Goal: Task Accomplishment & Management: Manage account settings

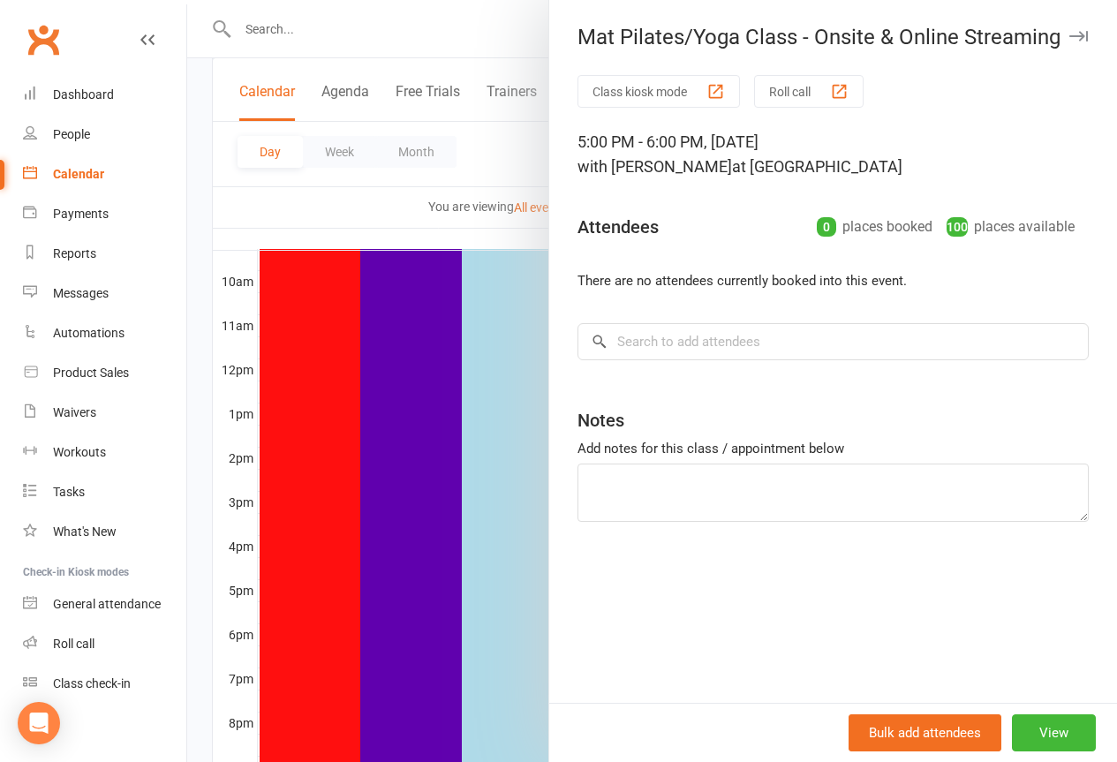
click at [1069, 40] on icon "button" at bounding box center [1078, 36] width 19 height 11
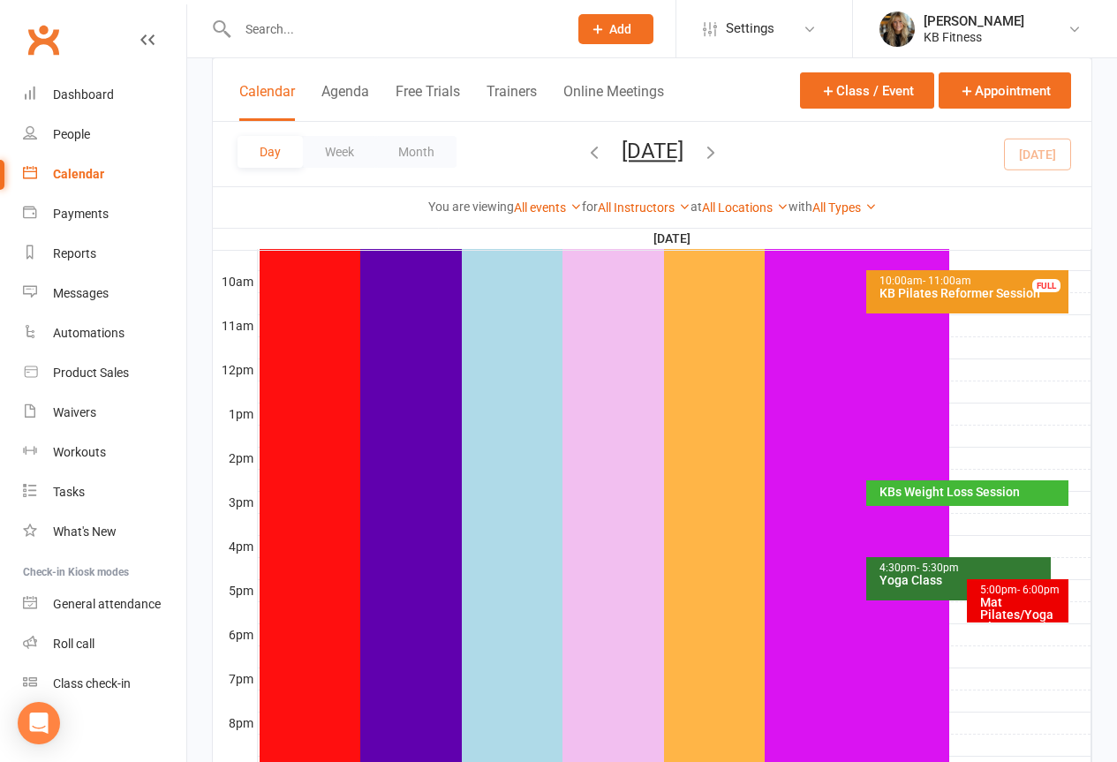
click at [1000, 598] on div "Mat Pilates/Yoga Class - Onsite & Online Streaming" at bounding box center [1022, 627] width 86 height 62
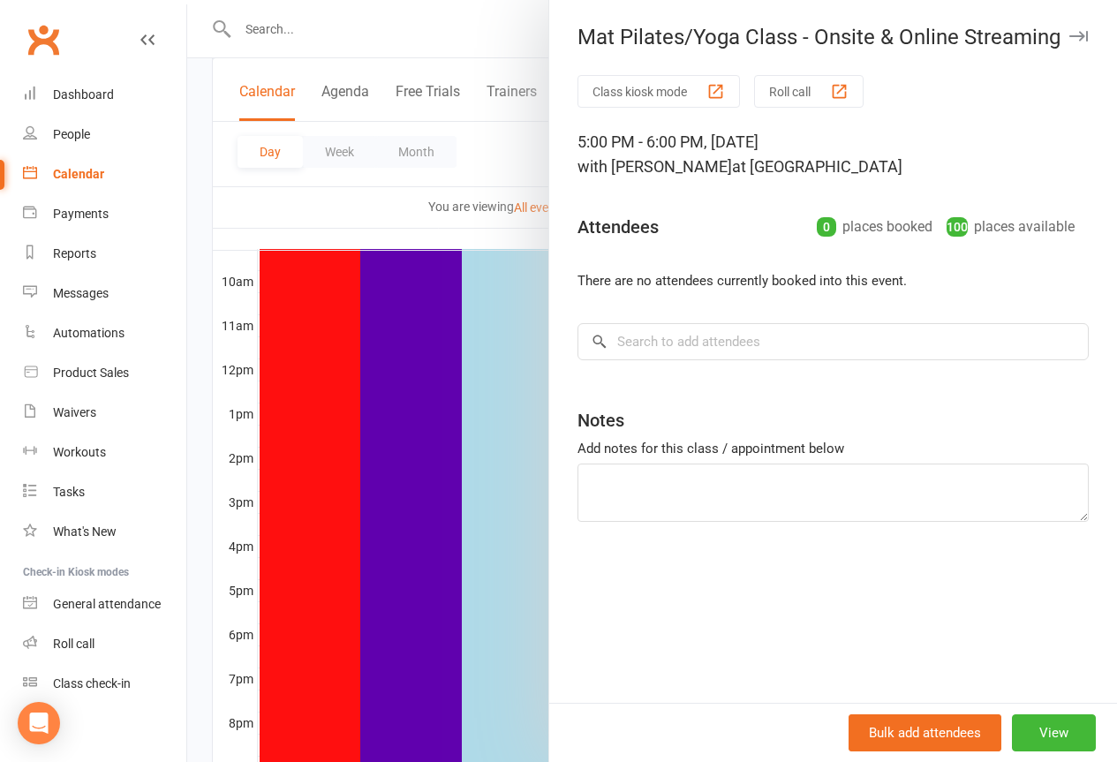
click at [1069, 35] on icon "button" at bounding box center [1078, 36] width 19 height 11
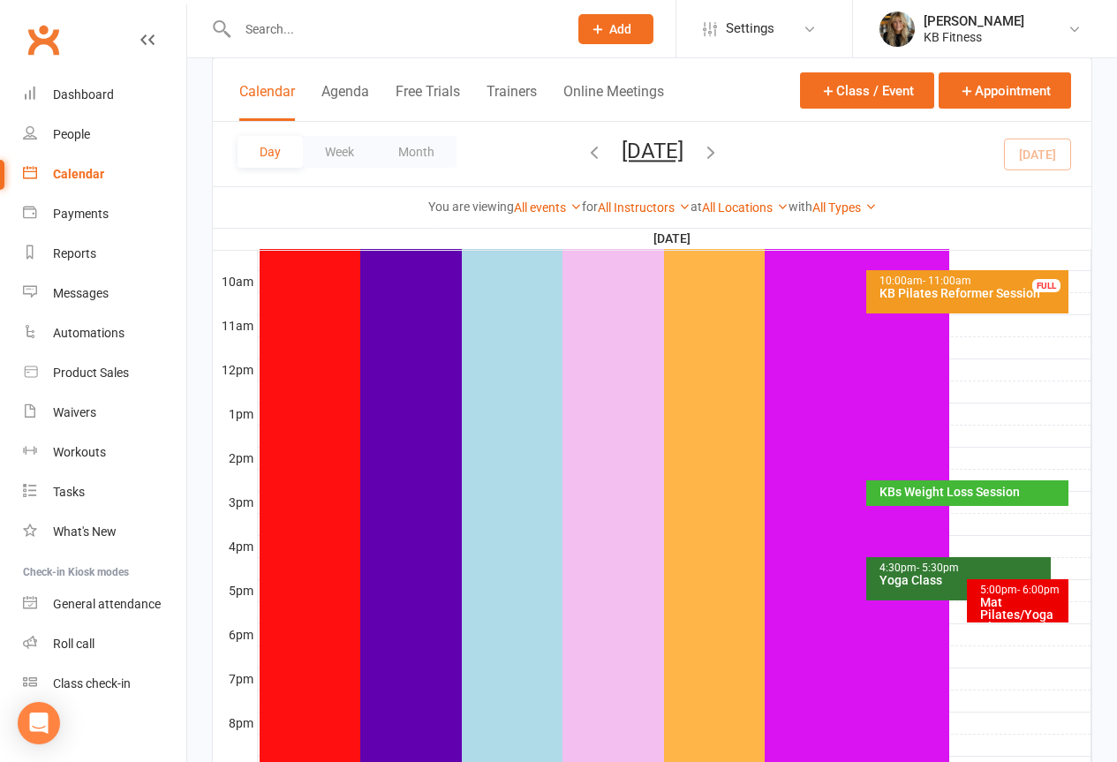
click at [886, 579] on div "Yoga Class" at bounding box center [963, 580] width 169 height 12
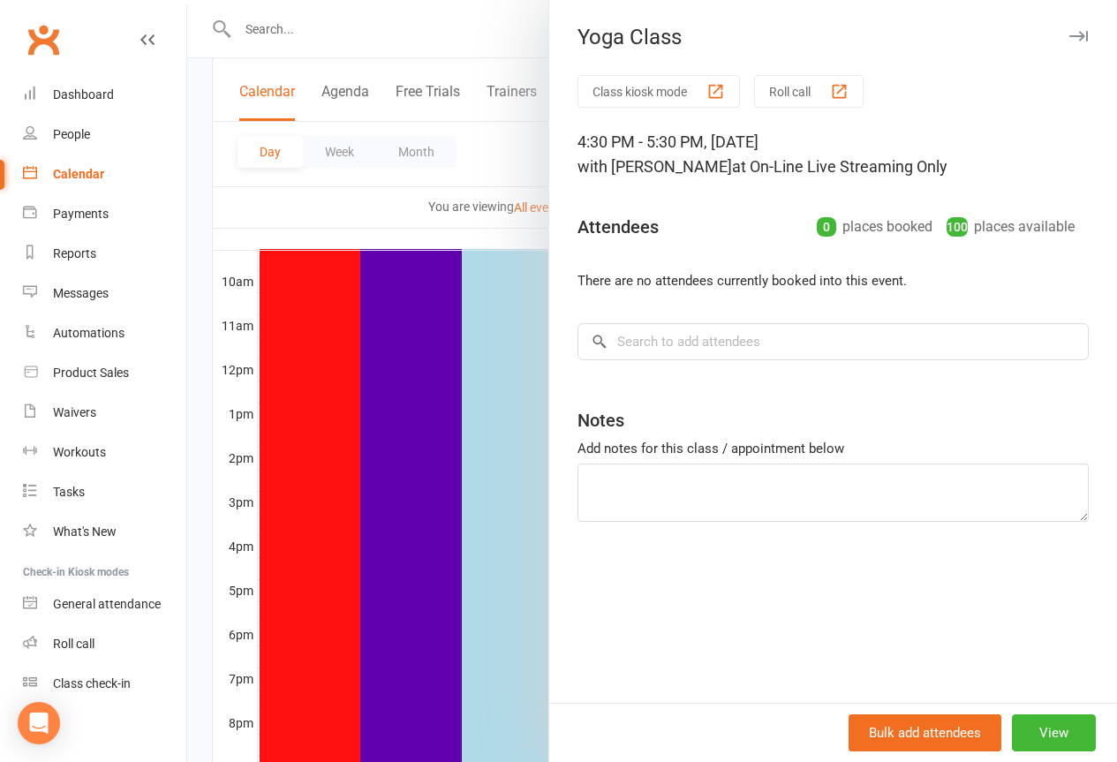
click at [1069, 41] on icon "button" at bounding box center [1078, 36] width 19 height 11
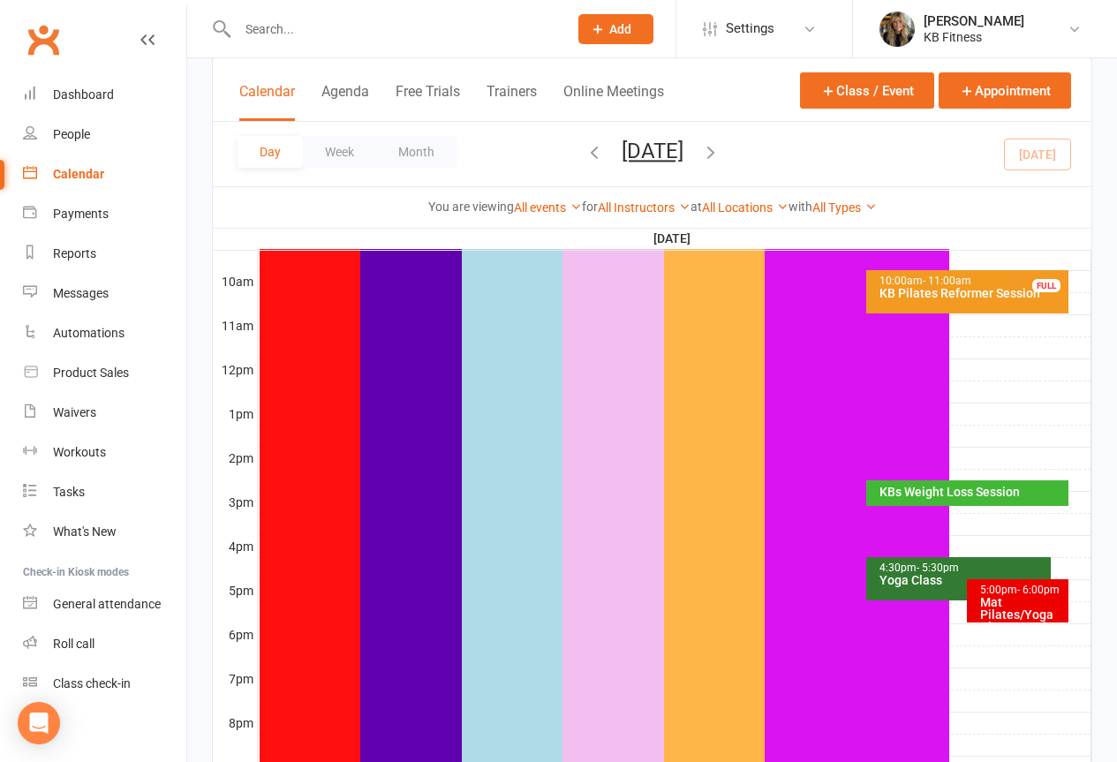
click at [882, 575] on div "Yoga Class" at bounding box center [963, 580] width 169 height 12
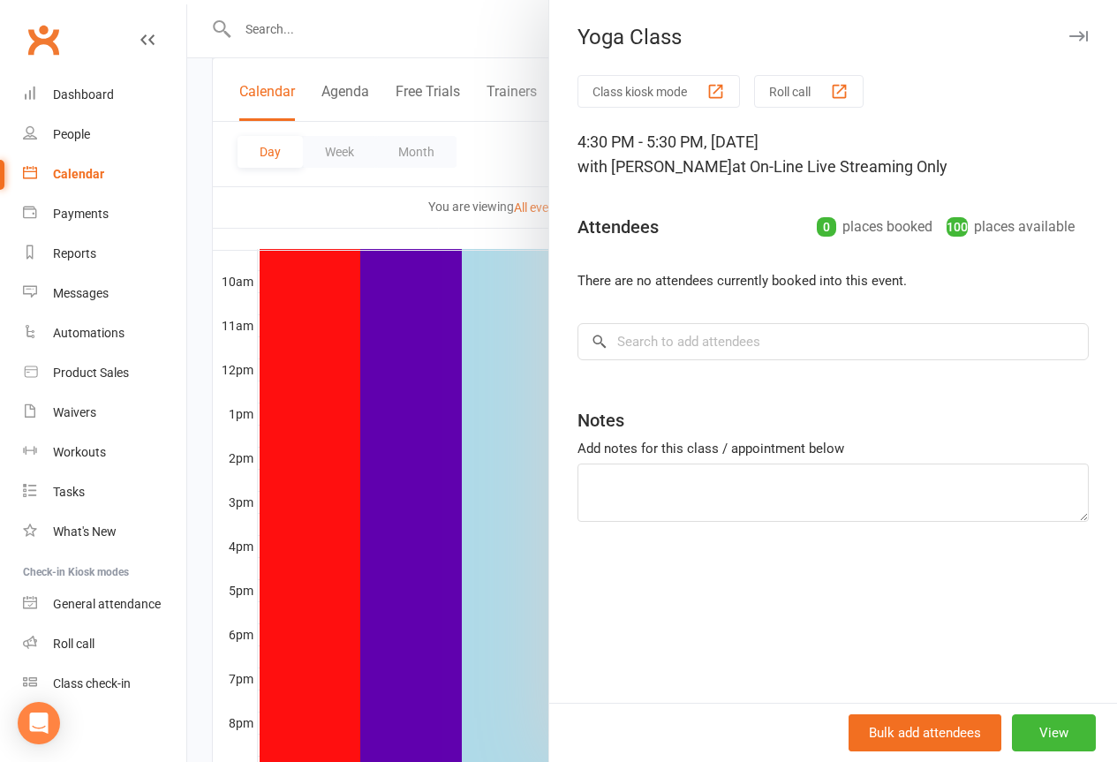
click at [1069, 38] on icon "button" at bounding box center [1078, 36] width 19 height 11
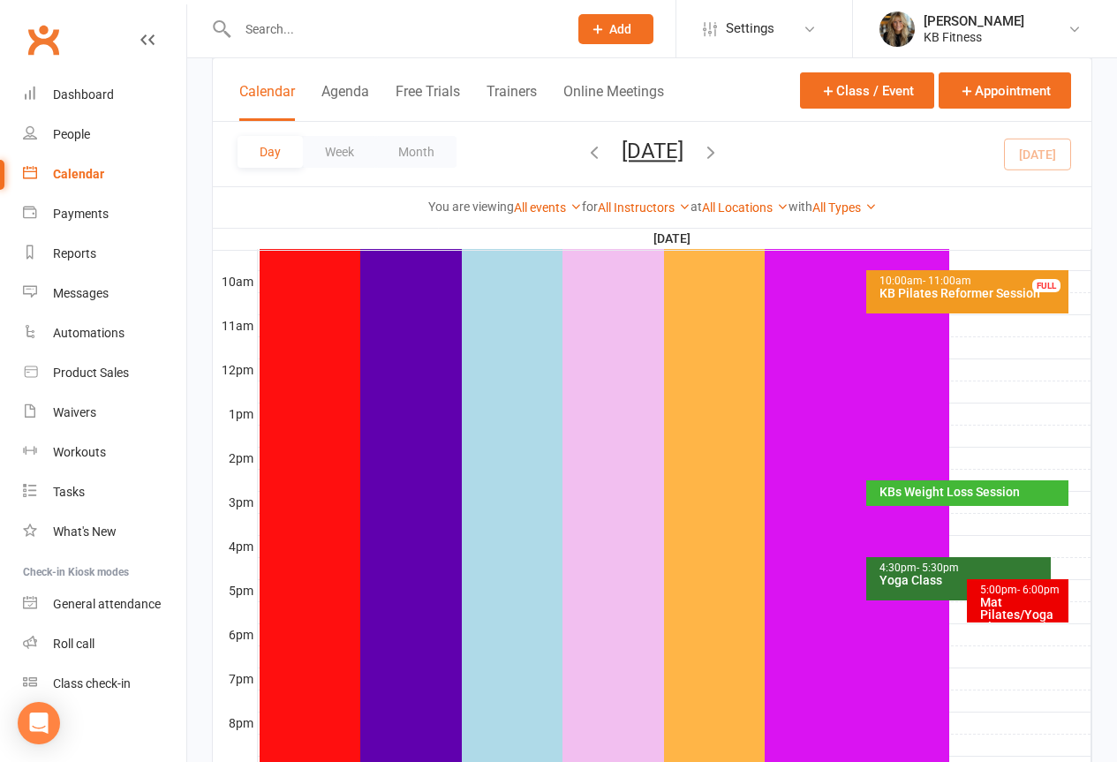
click at [893, 578] on div "Yoga Class" at bounding box center [963, 580] width 169 height 12
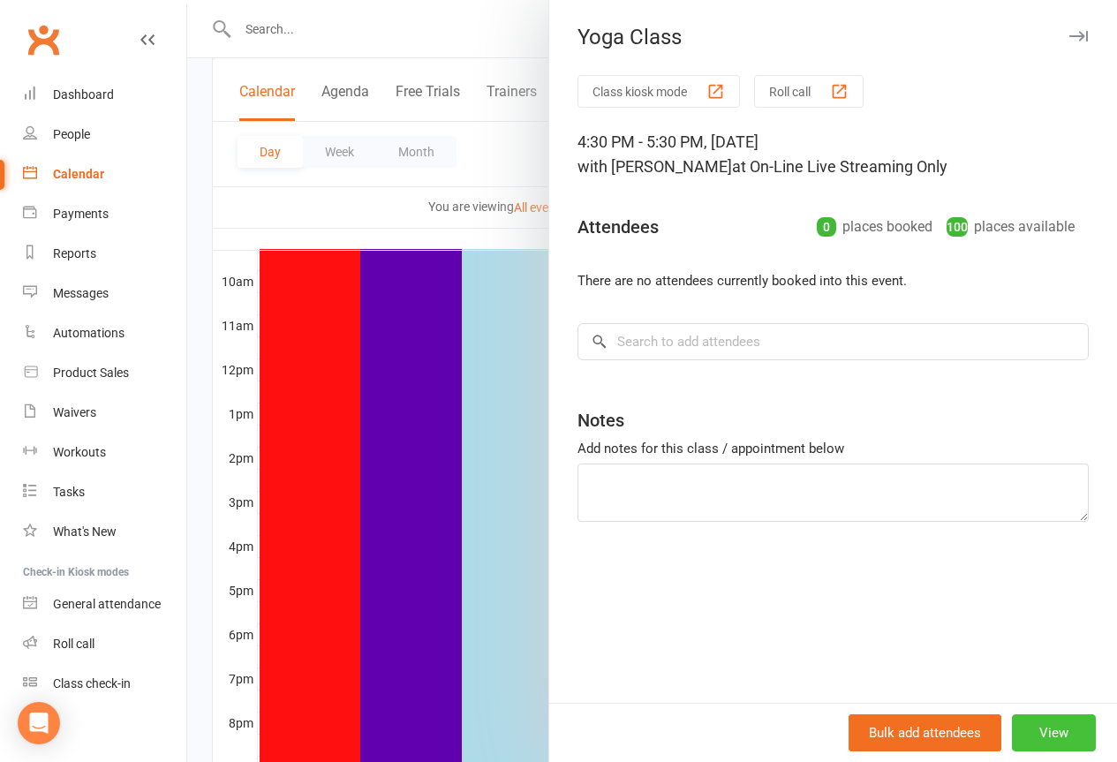
click at [1046, 722] on button "View" at bounding box center [1054, 732] width 84 height 37
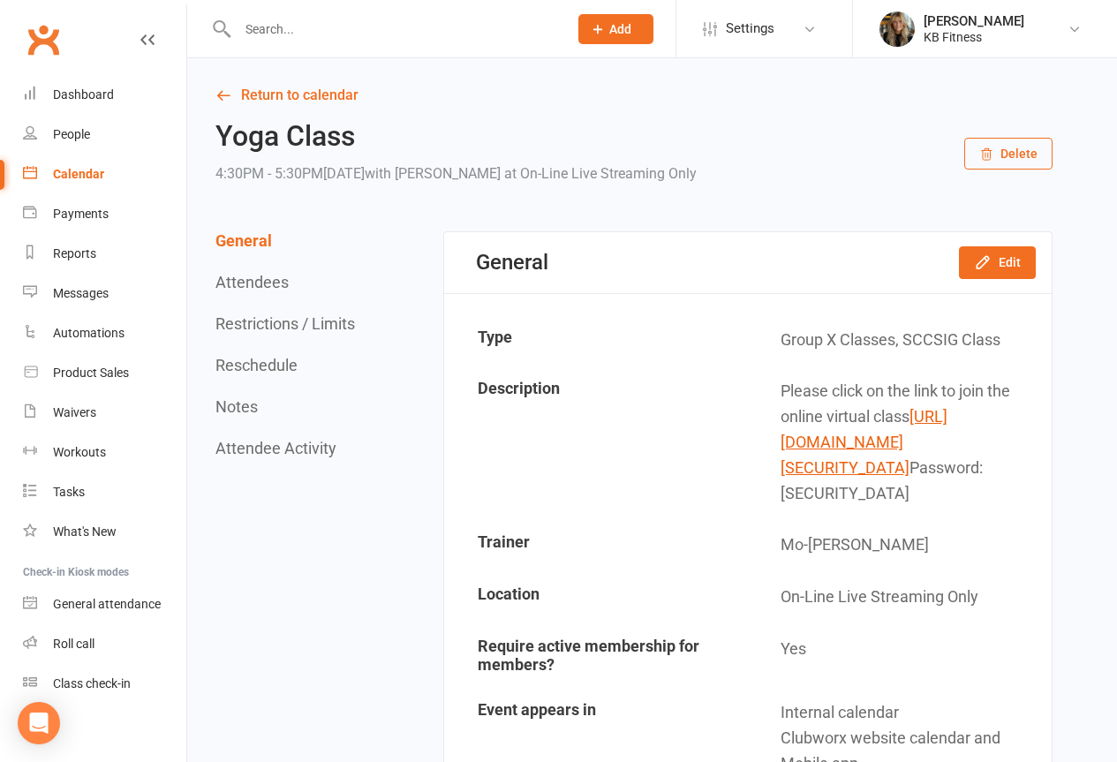
click at [1008, 152] on button "Delete" at bounding box center [1008, 154] width 88 height 32
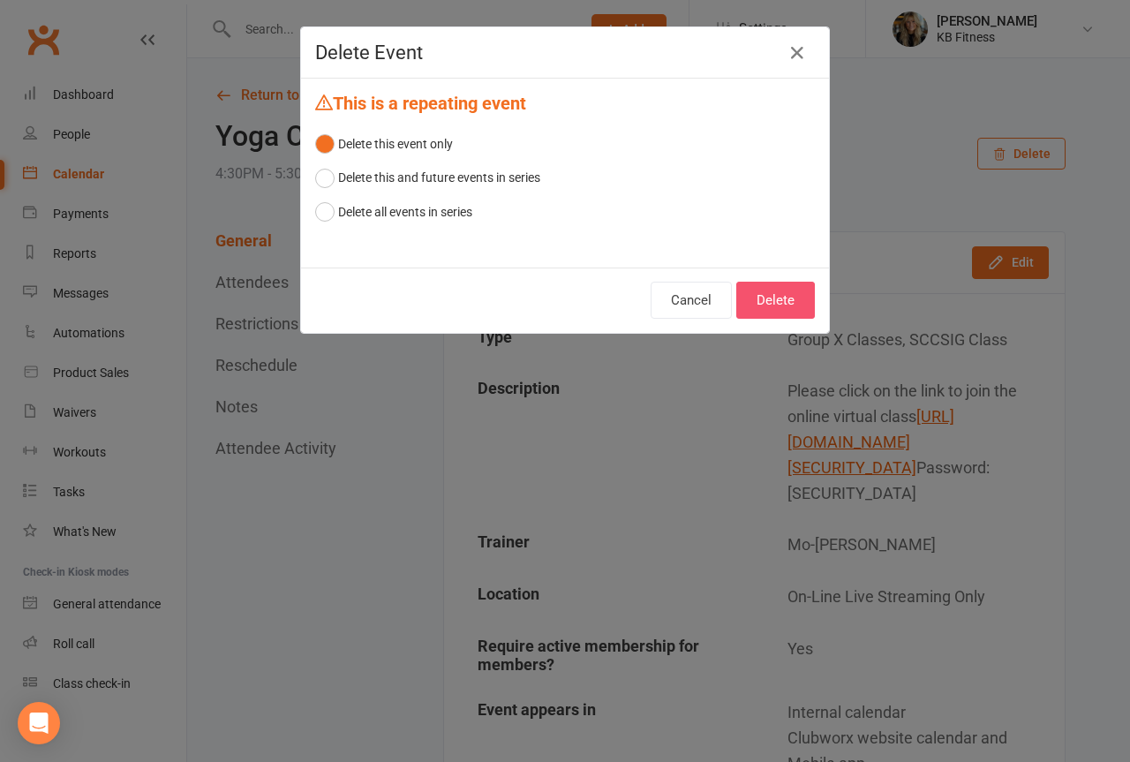
click at [774, 294] on button "Delete" at bounding box center [775, 300] width 79 height 37
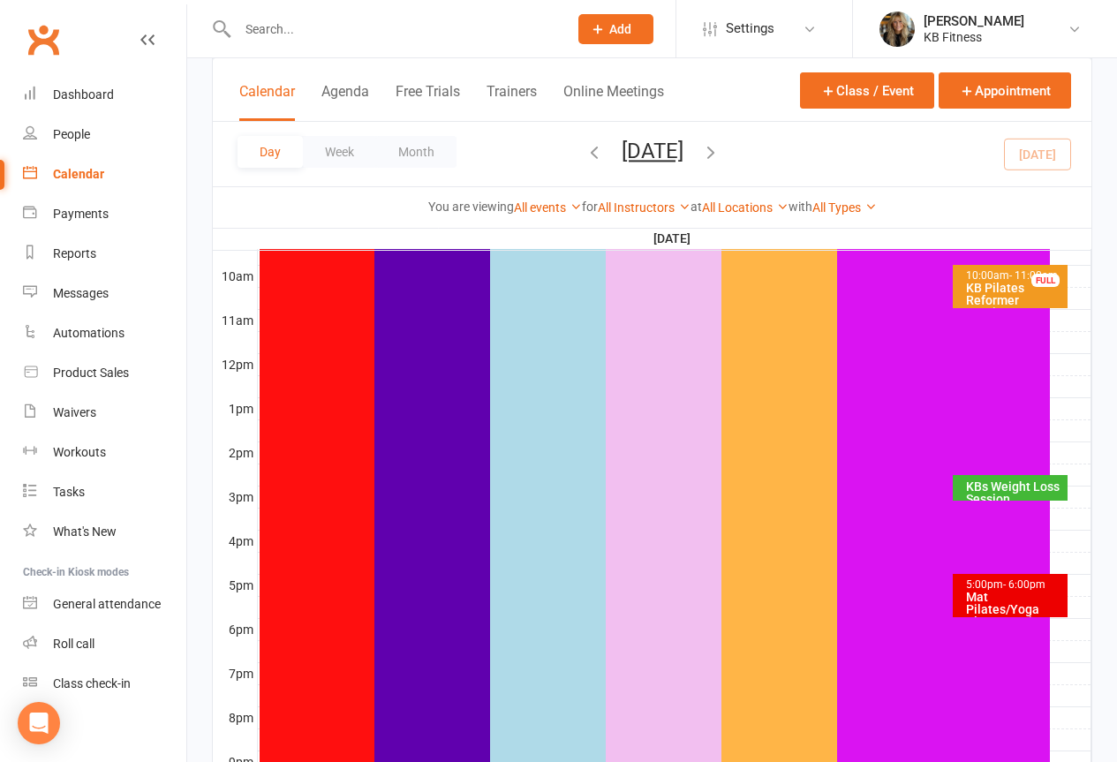
scroll to position [442, 0]
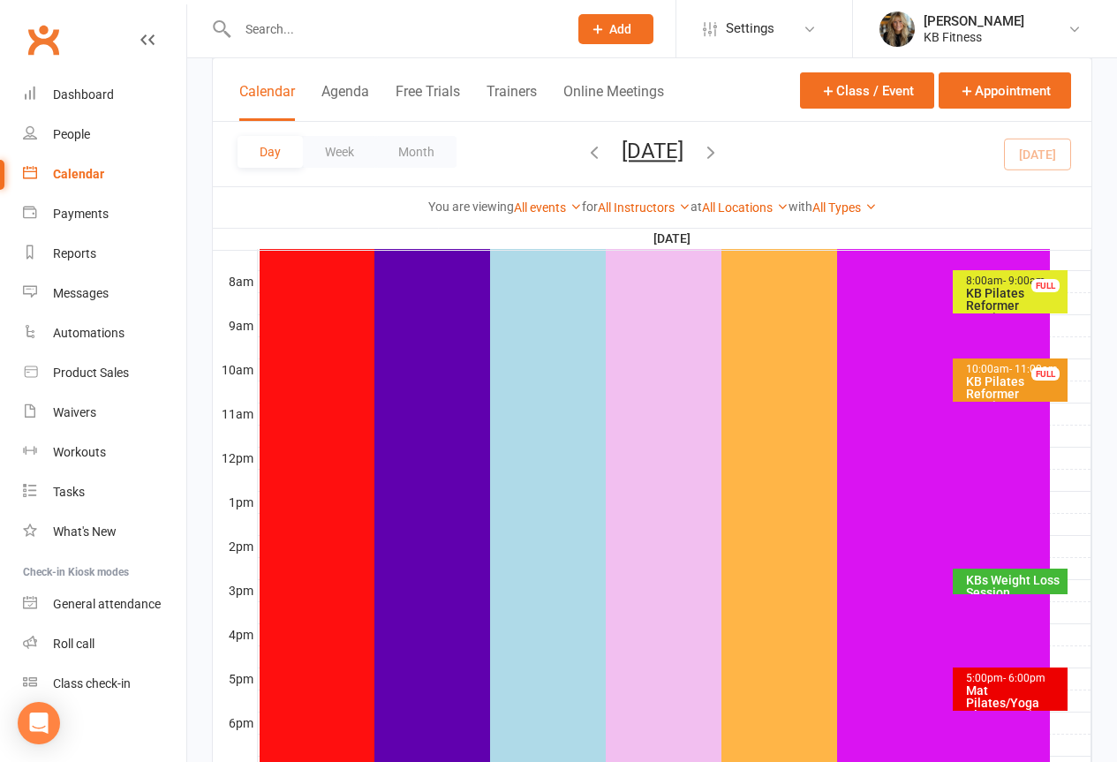
click at [585, 144] on icon "button" at bounding box center [594, 151] width 19 height 19
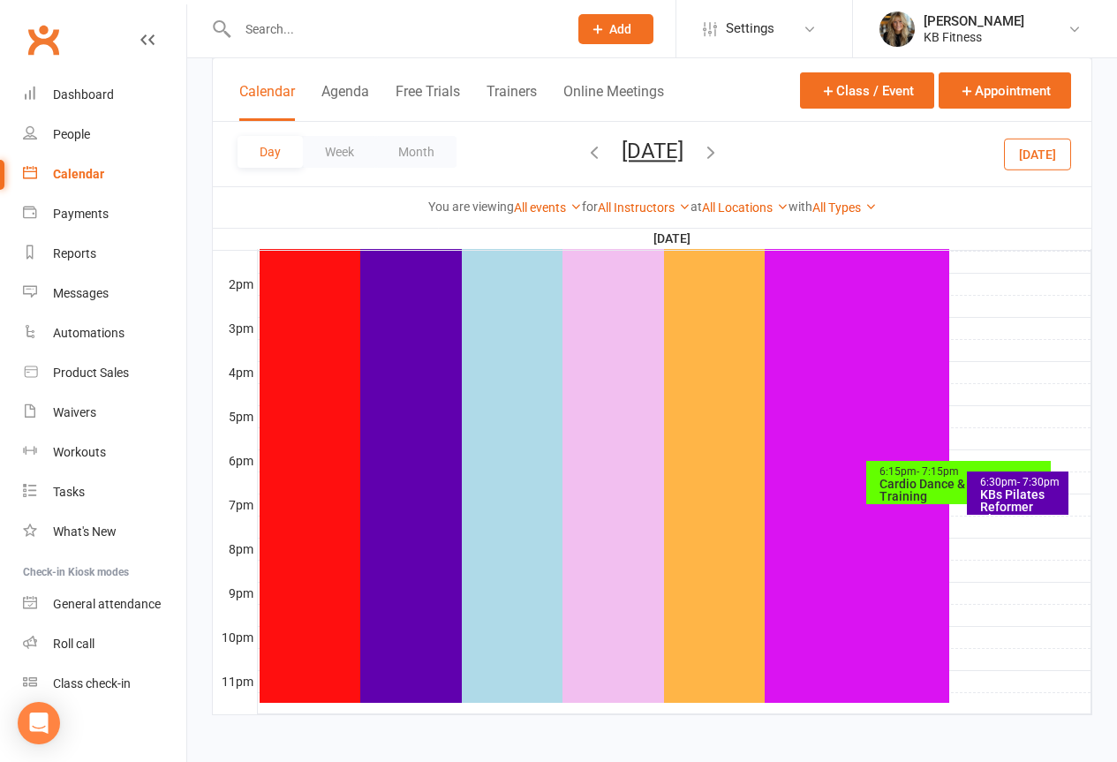
scroll to position [706, 0]
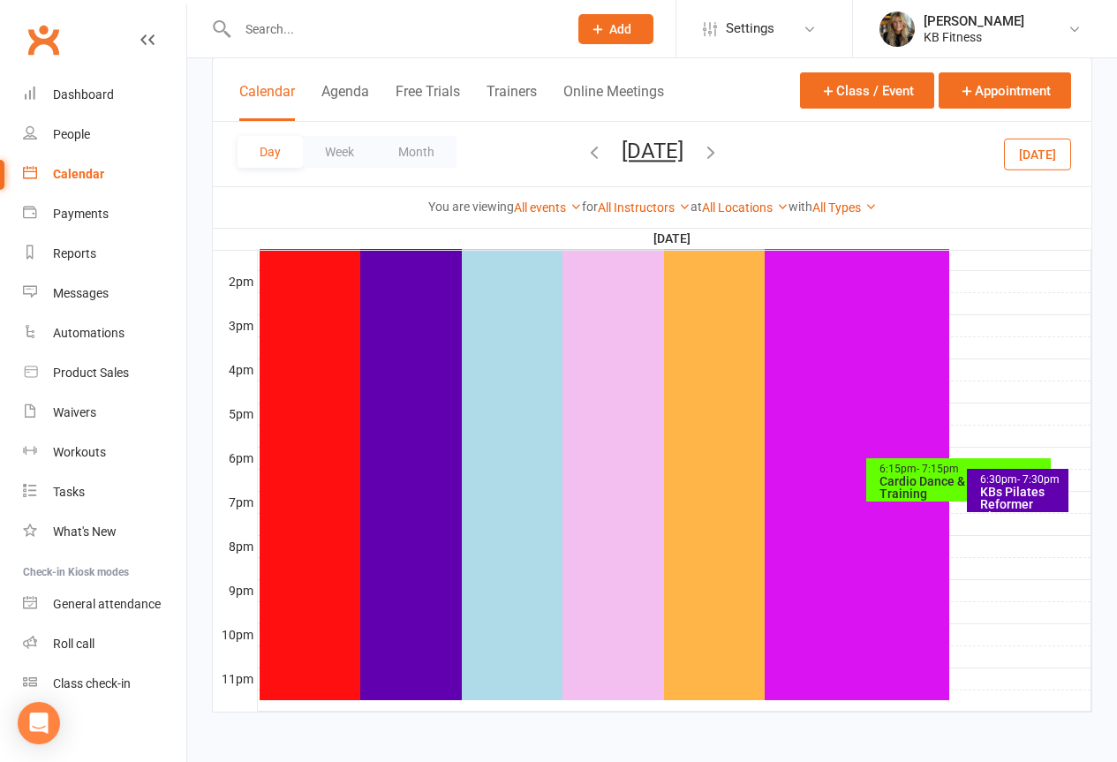
click at [876, 475] on div "6:15pm - 7:15pm Cardio Dance & Strength Training" at bounding box center [958, 479] width 185 height 43
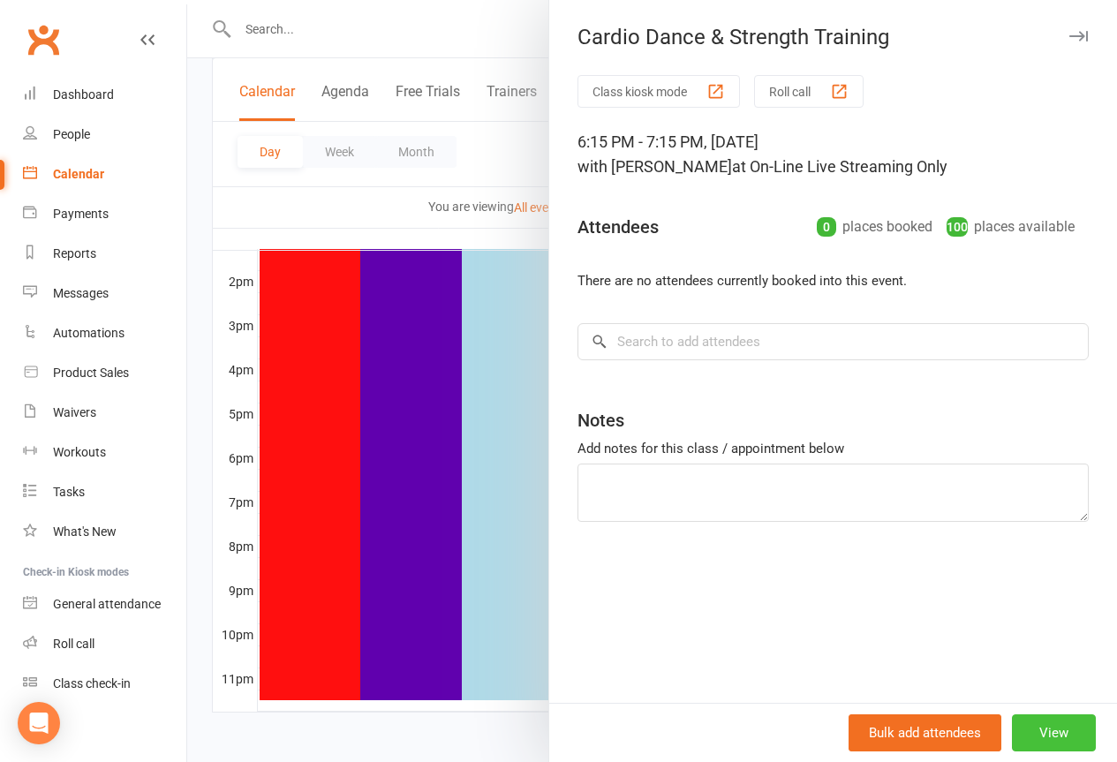
click at [1048, 741] on button "View" at bounding box center [1054, 732] width 84 height 37
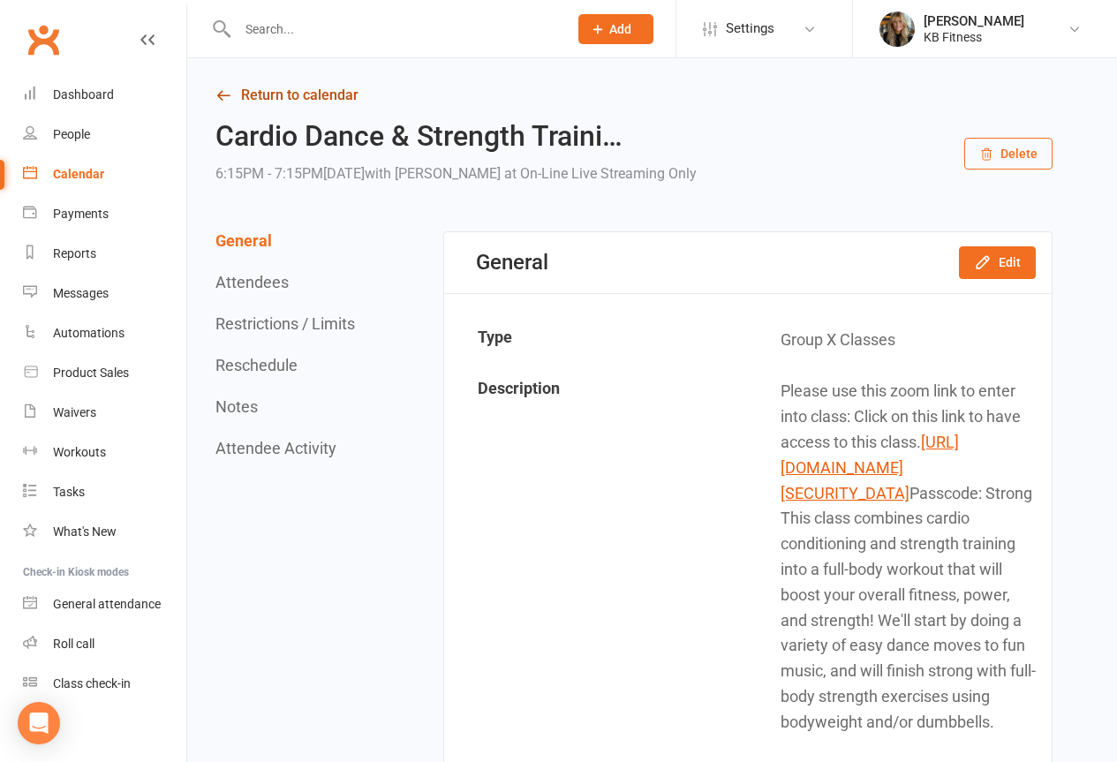
click at [280, 98] on link "Return to calendar" at bounding box center [633, 95] width 837 height 25
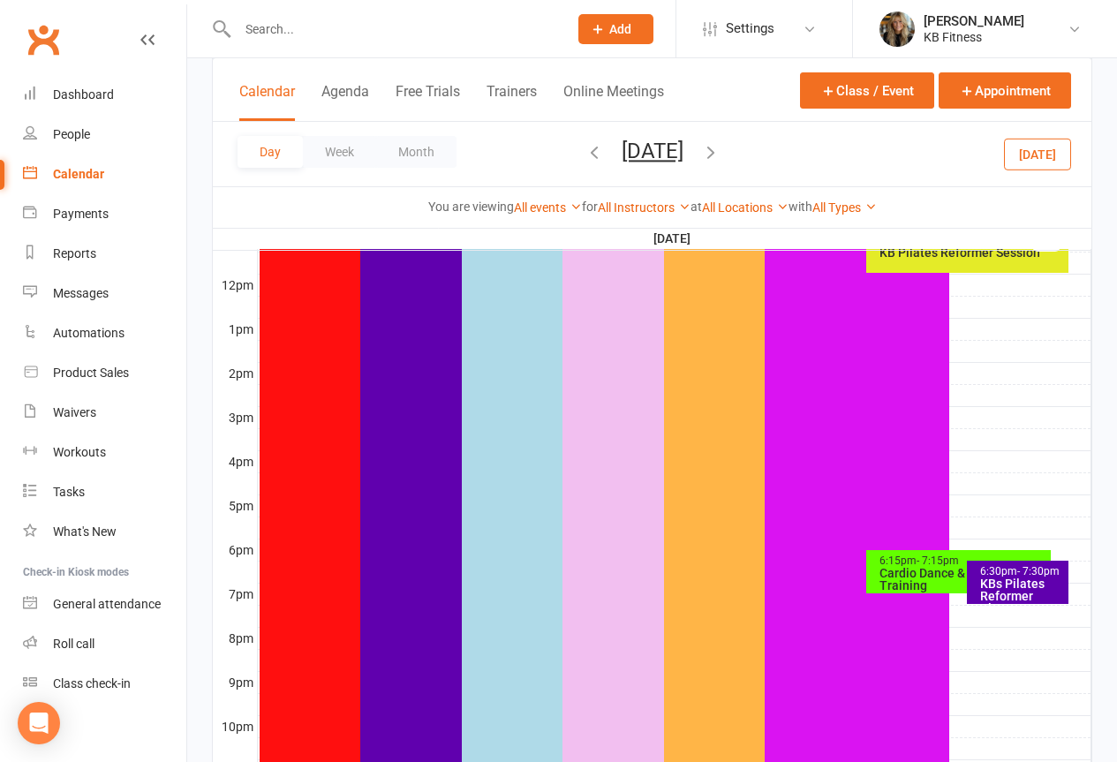
scroll to position [706, 0]
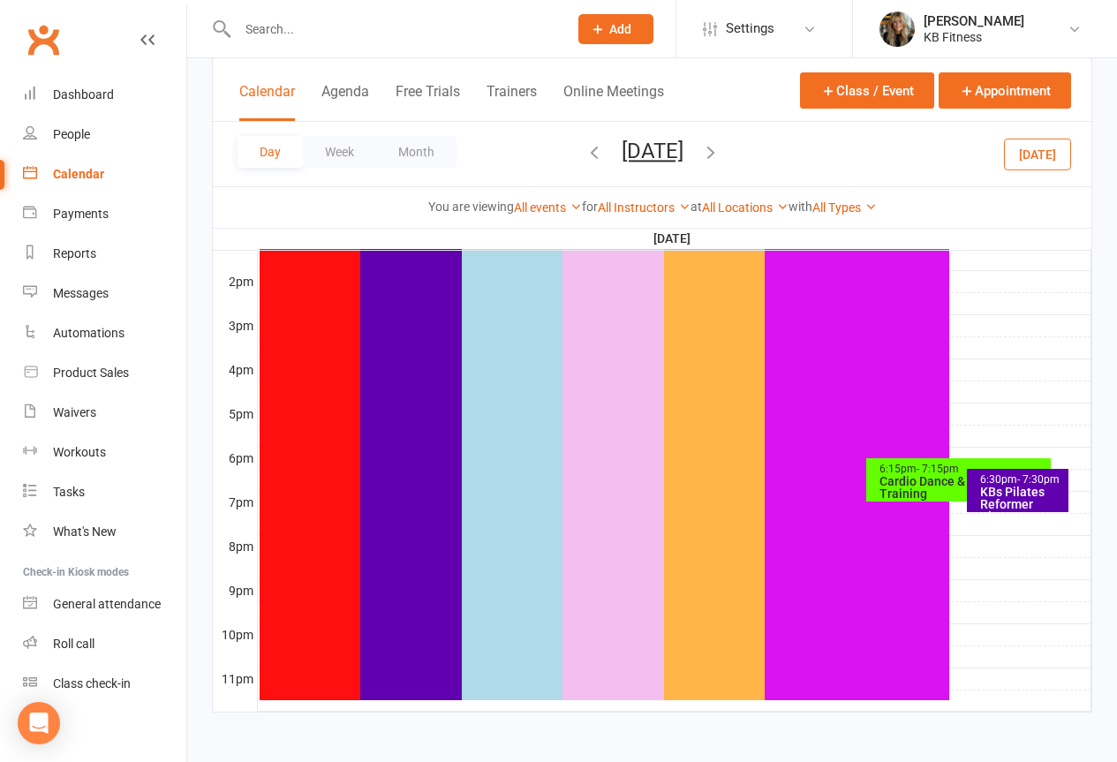
click at [916, 460] on div "6:15pm - 7:15pm Cardio Dance & Strength Training" at bounding box center [958, 479] width 185 height 43
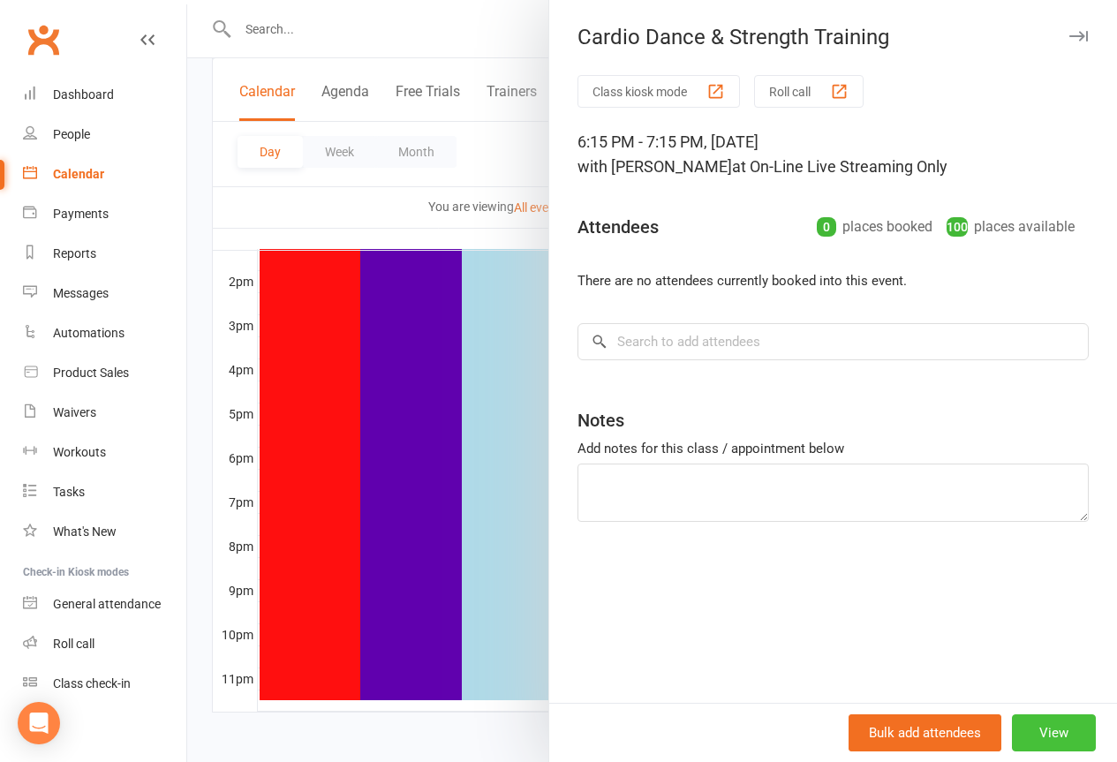
click at [1052, 732] on button "View" at bounding box center [1054, 732] width 84 height 37
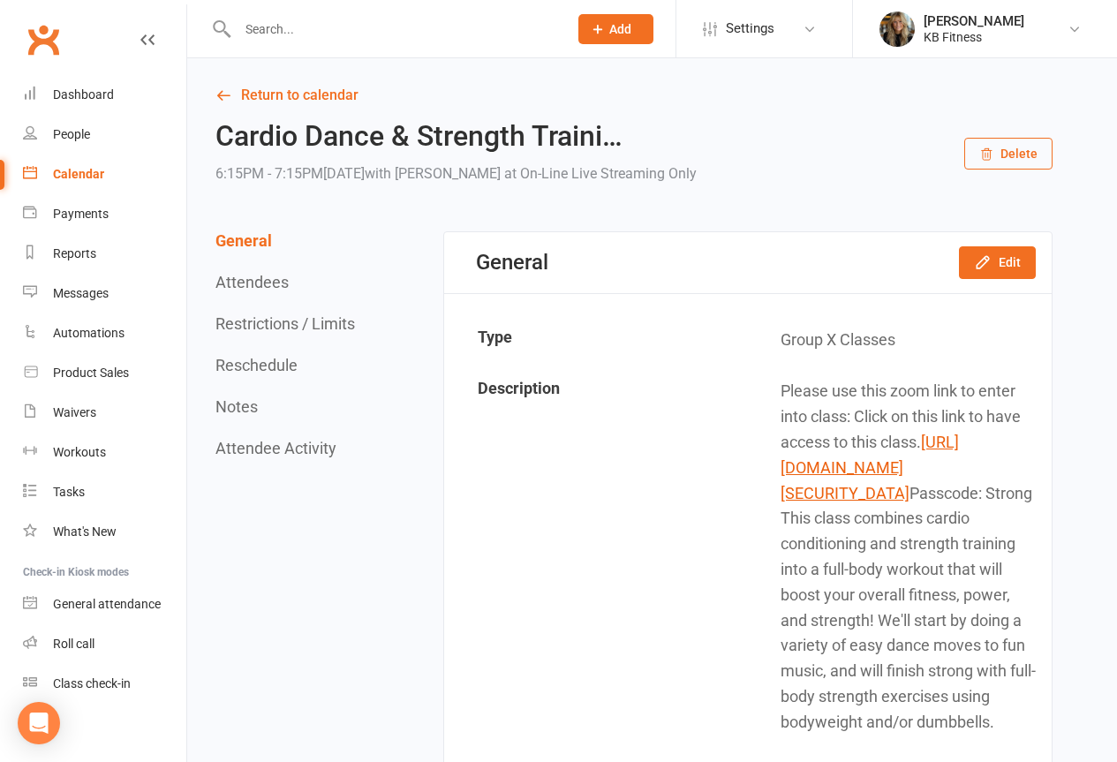
click at [1000, 162] on button "Delete" at bounding box center [1008, 154] width 88 height 32
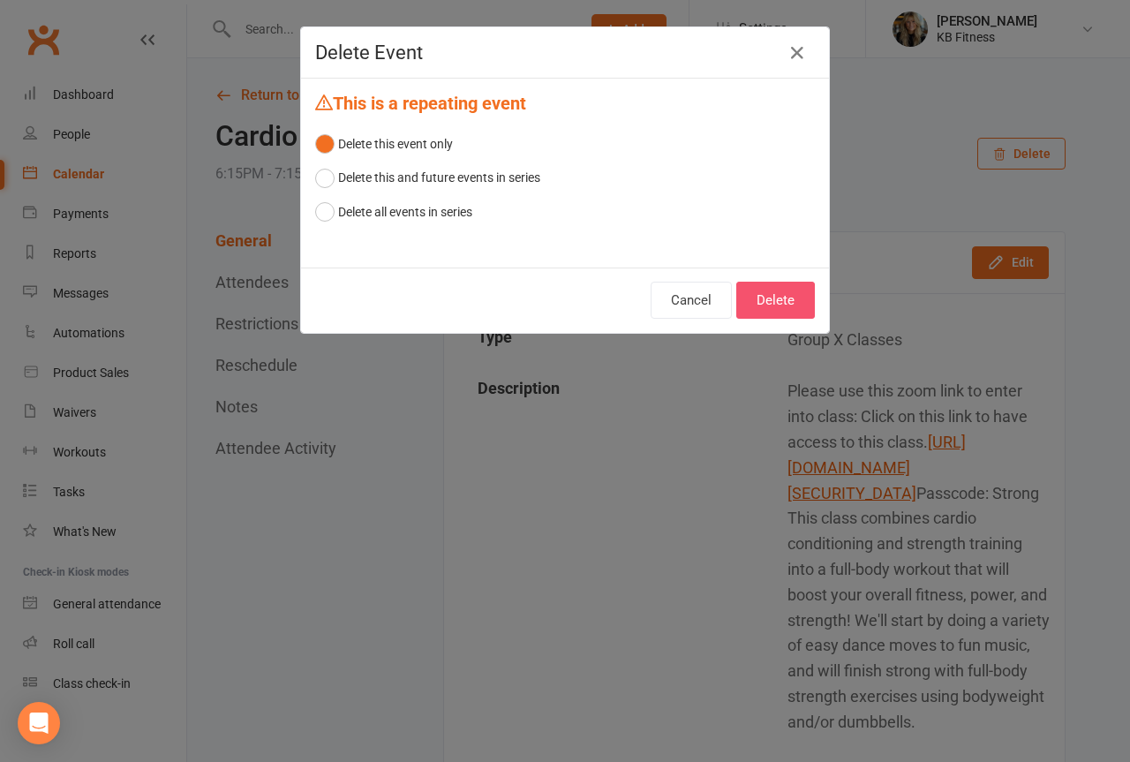
click at [750, 302] on button "Delete" at bounding box center [775, 300] width 79 height 37
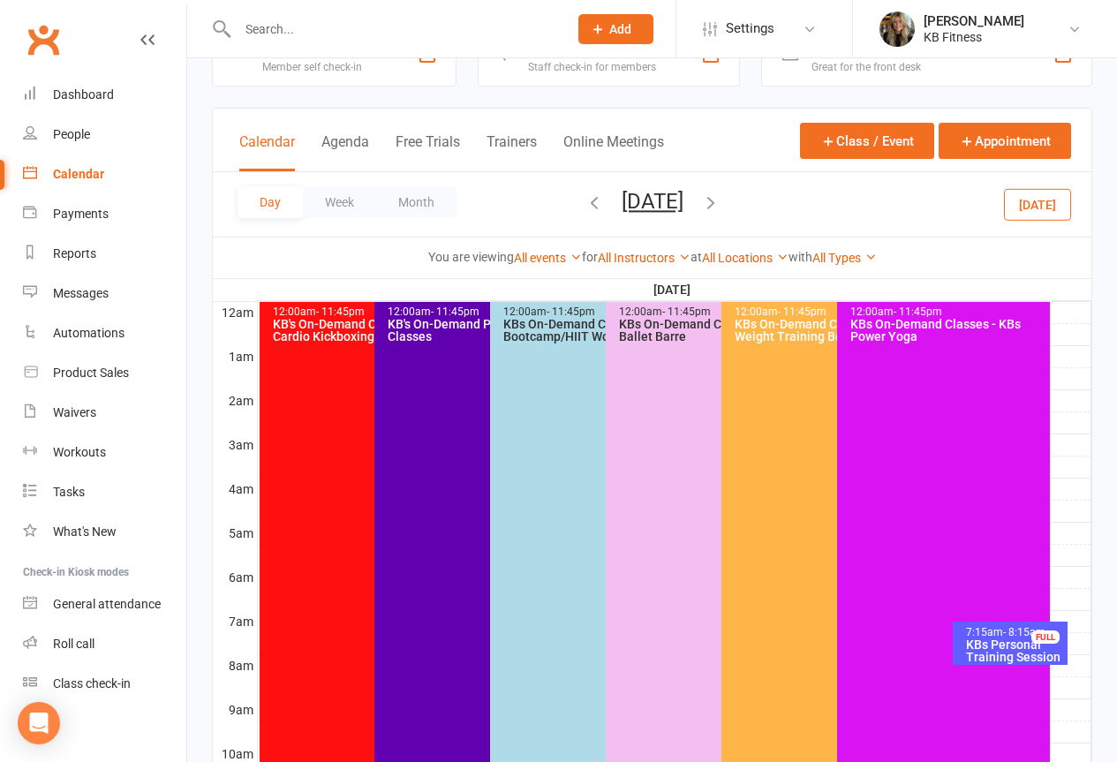
scroll to position [177, 0]
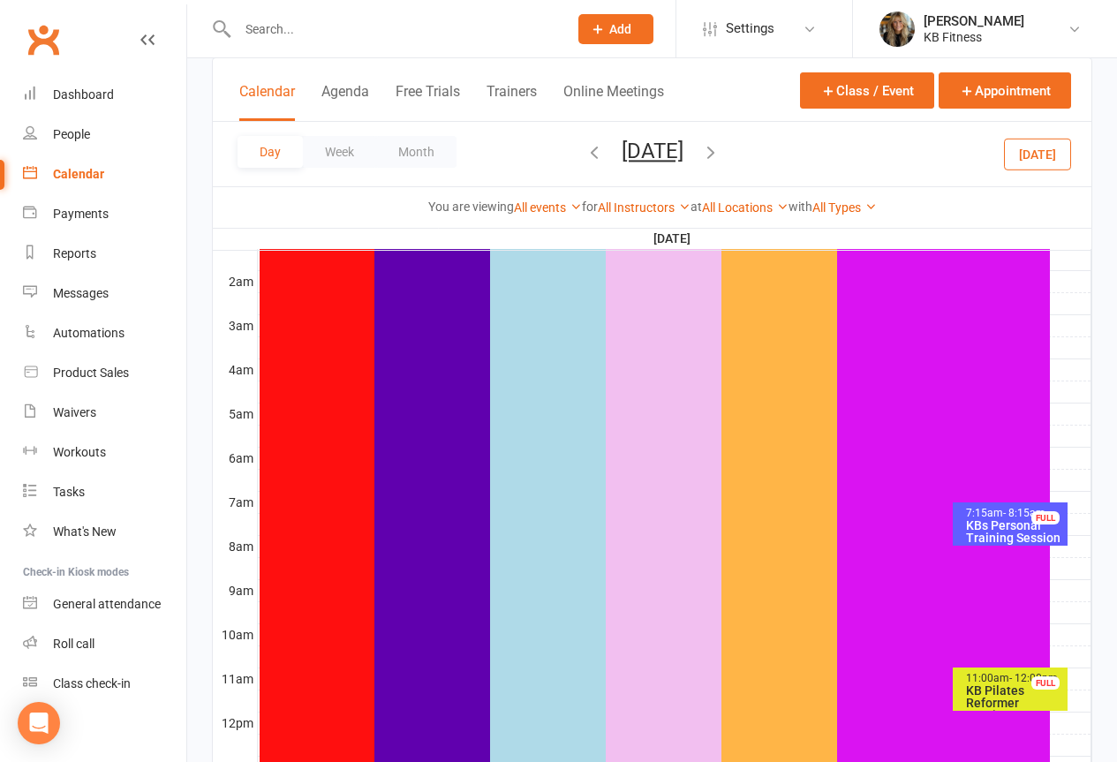
click at [721, 159] on icon "button" at bounding box center [710, 151] width 19 height 19
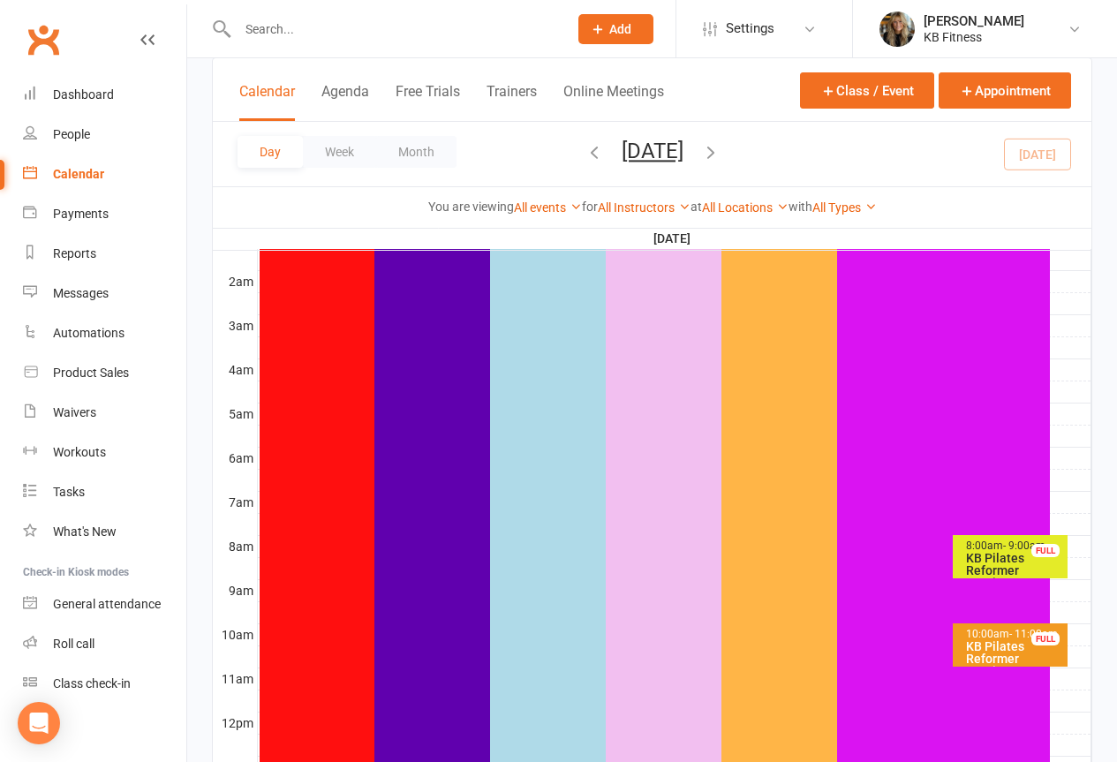
click at [721, 155] on icon "button" at bounding box center [710, 151] width 19 height 19
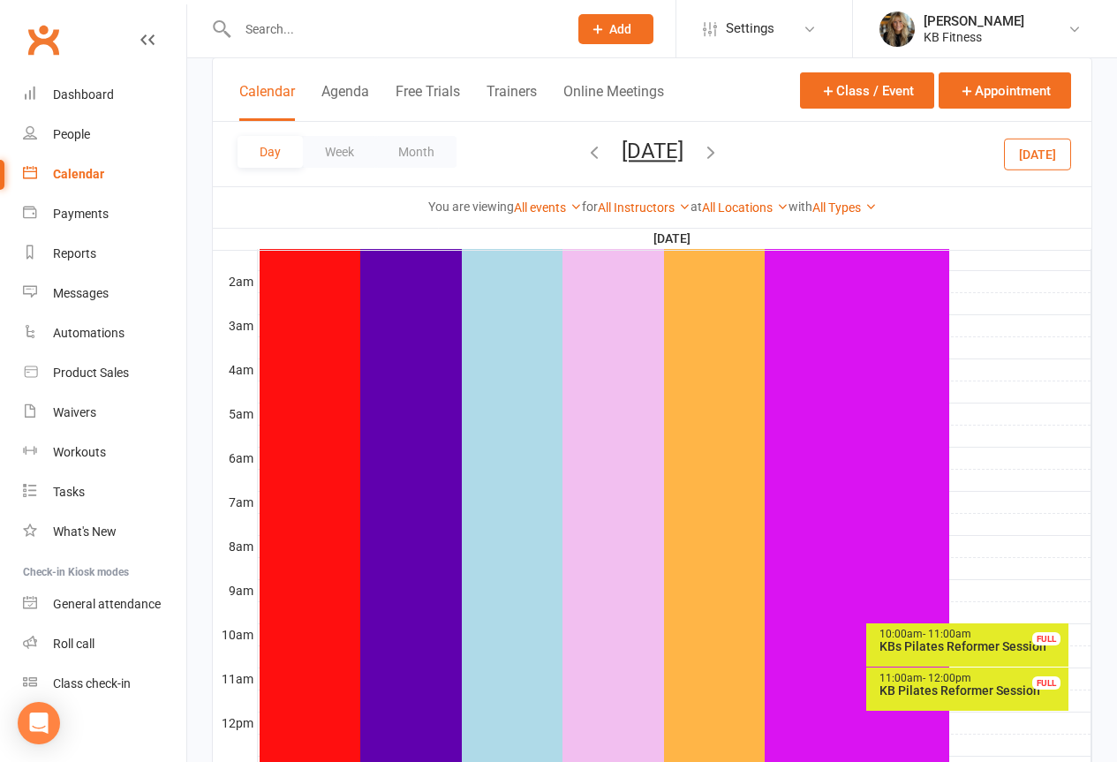
scroll to position [265, 0]
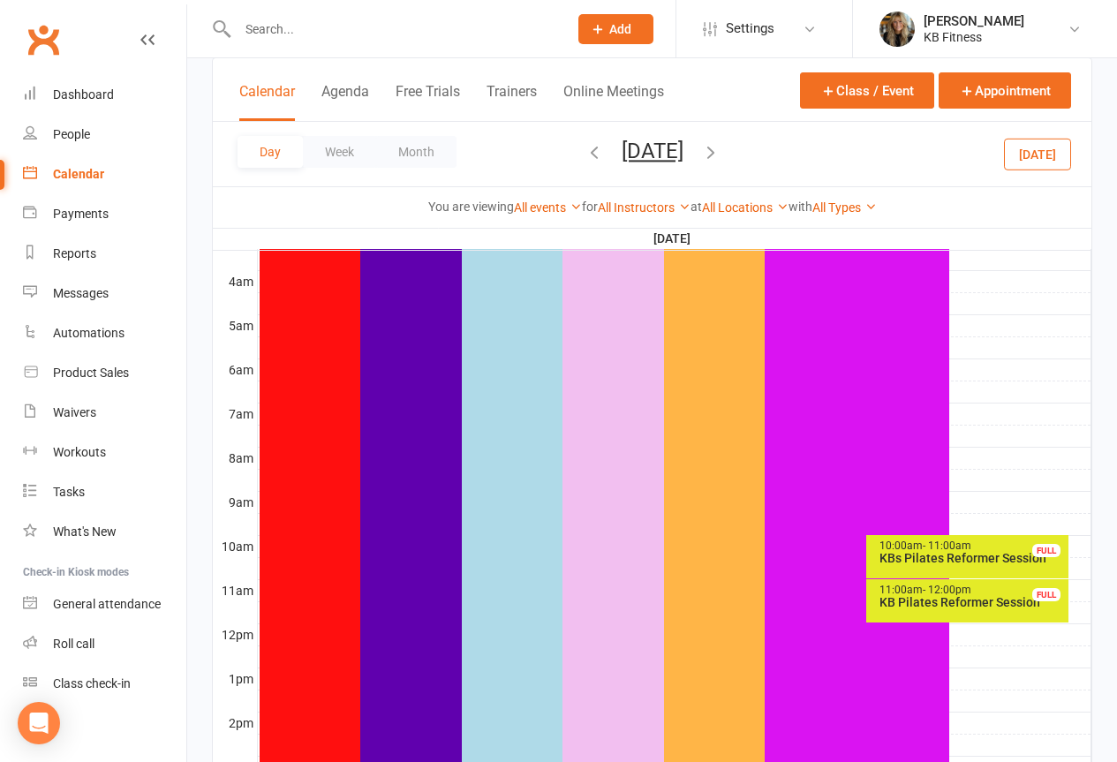
click at [918, 556] on div "KBs Pilates Reformer Session" at bounding box center [972, 558] width 186 height 12
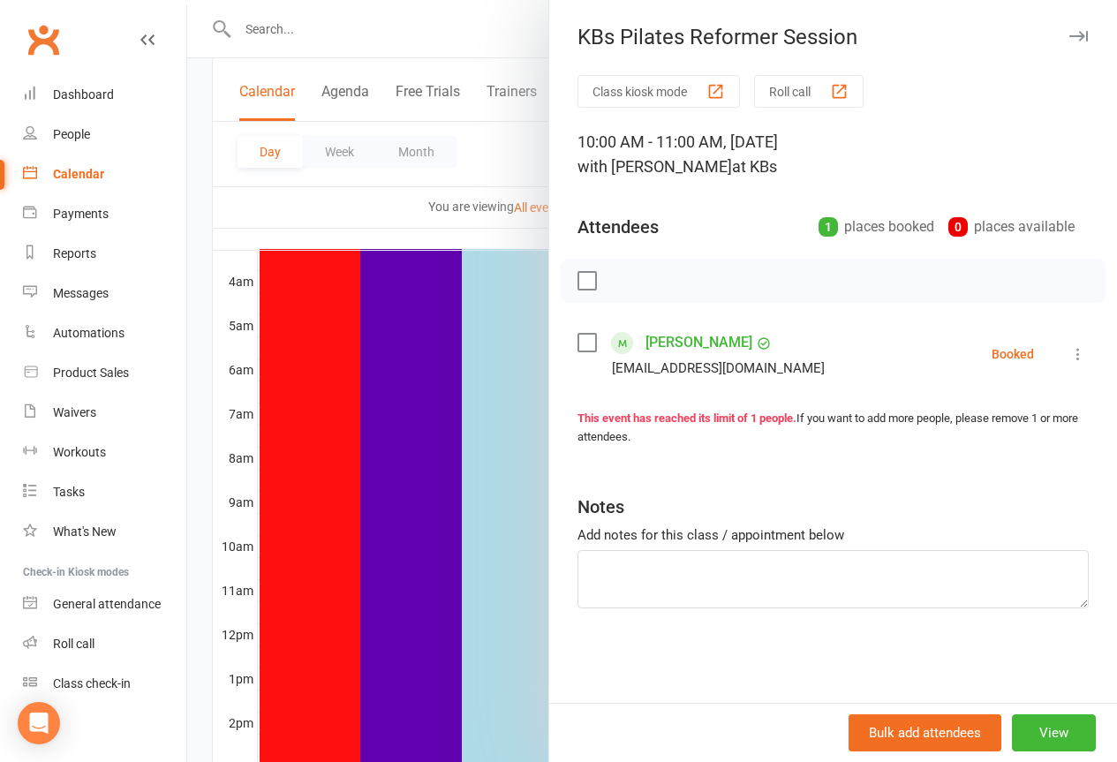
click at [1072, 38] on icon "button" at bounding box center [1078, 36] width 19 height 11
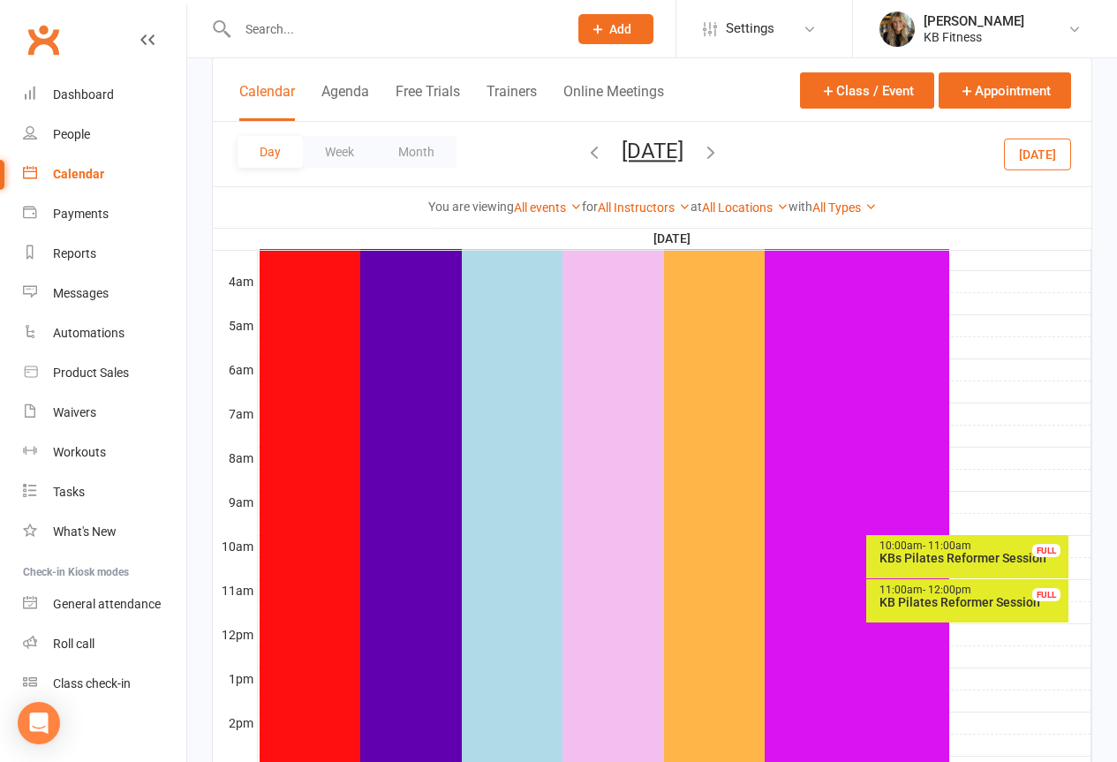
click at [902, 596] on div "KB Pilates Reformer Session" at bounding box center [972, 602] width 186 height 12
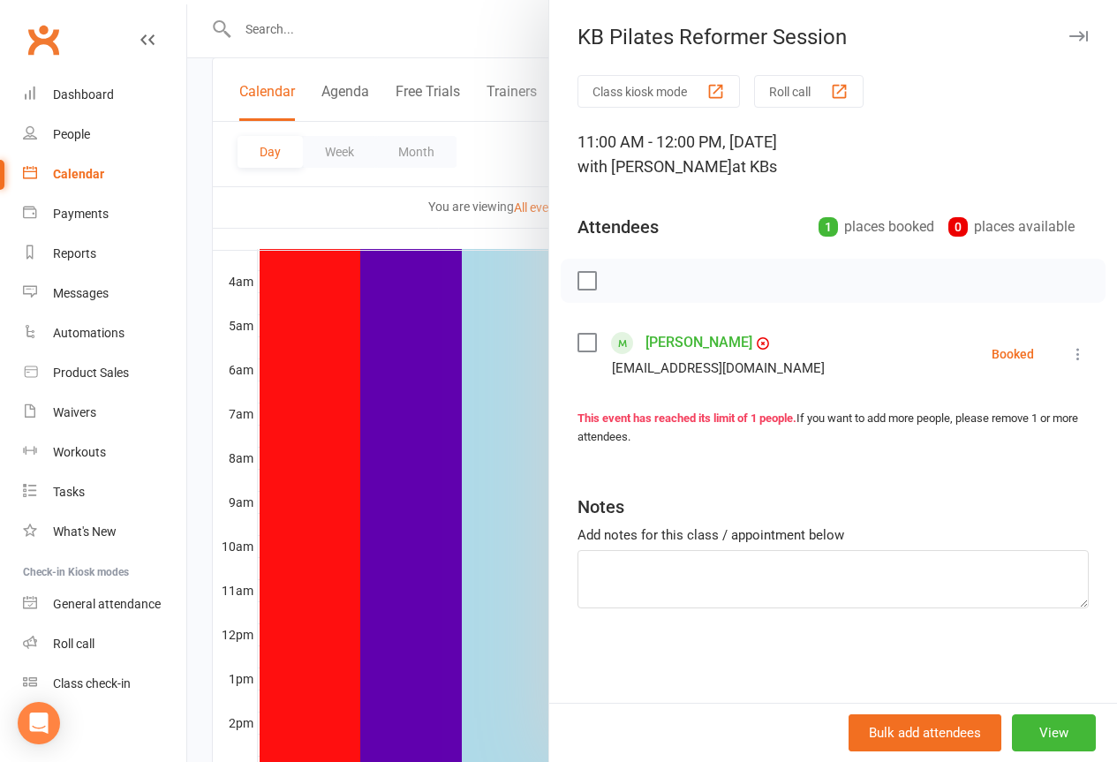
click at [1069, 34] on icon "button" at bounding box center [1078, 36] width 19 height 11
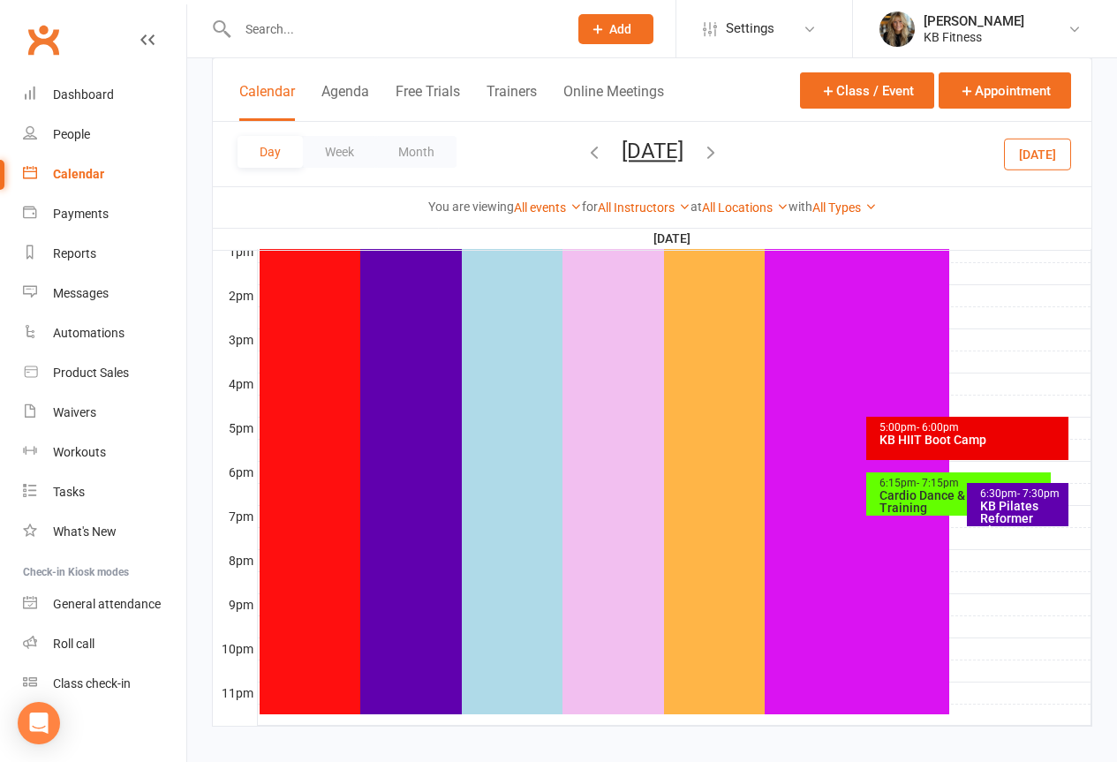
scroll to position [706, 0]
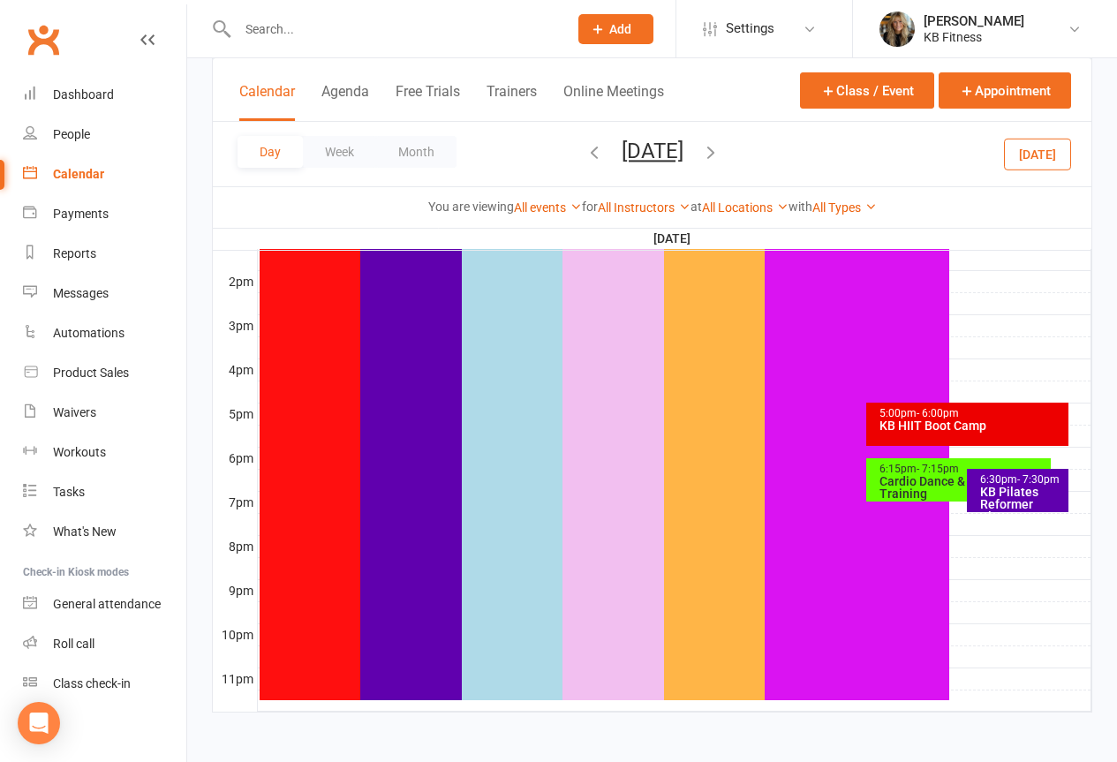
click at [901, 399] on div "12:00am - 11:45pm KBs On-Demand Classes - KBs Power Yoga" at bounding box center [857, 176] width 185 height 1048
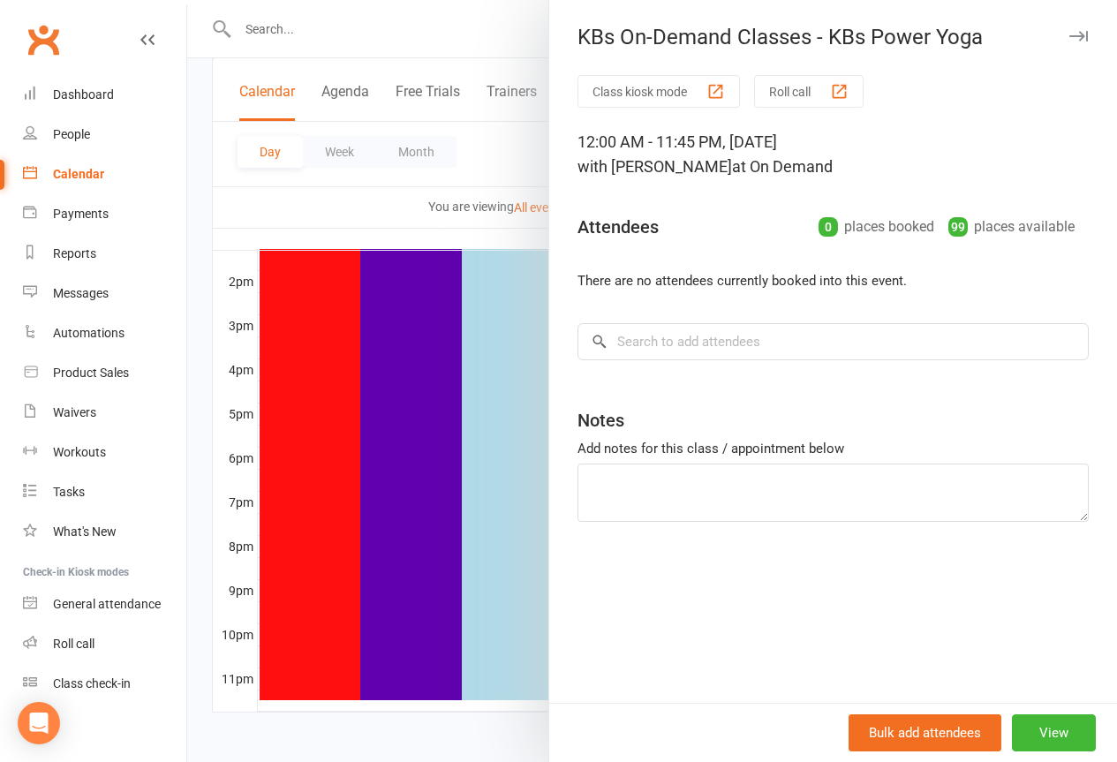
click at [1068, 26] on button "button" at bounding box center [1078, 36] width 21 height 21
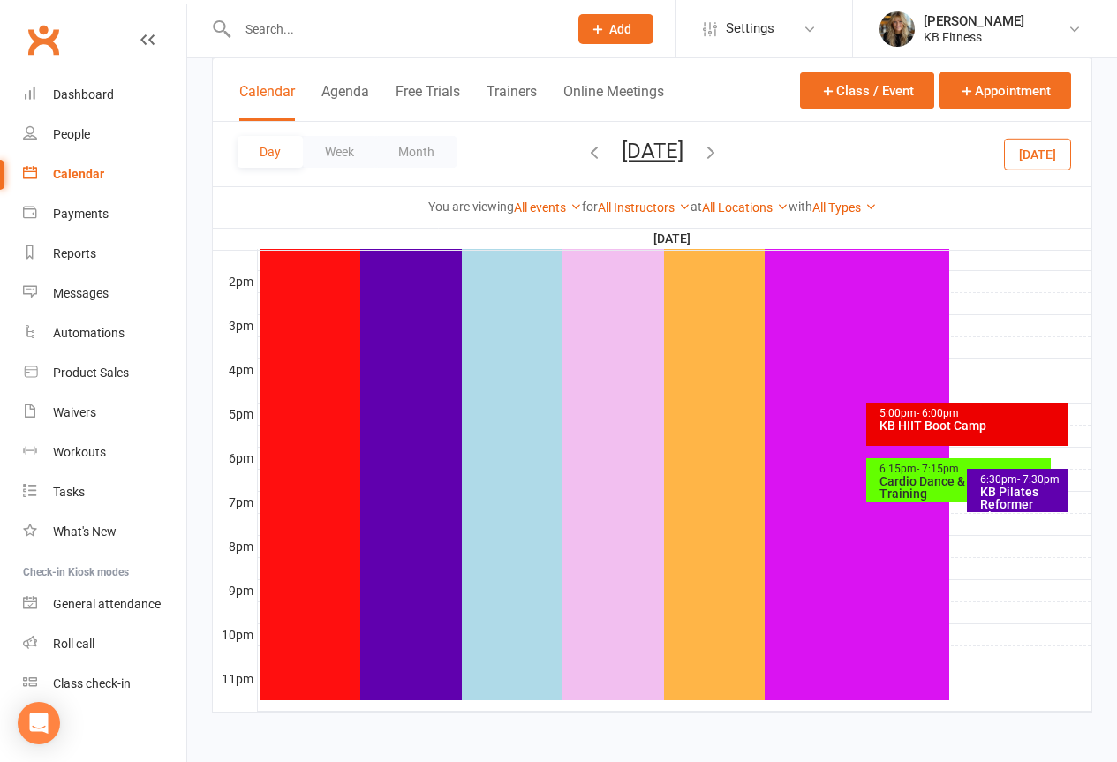
click at [1026, 474] on span "- 7:30pm" at bounding box center [1038, 479] width 42 height 12
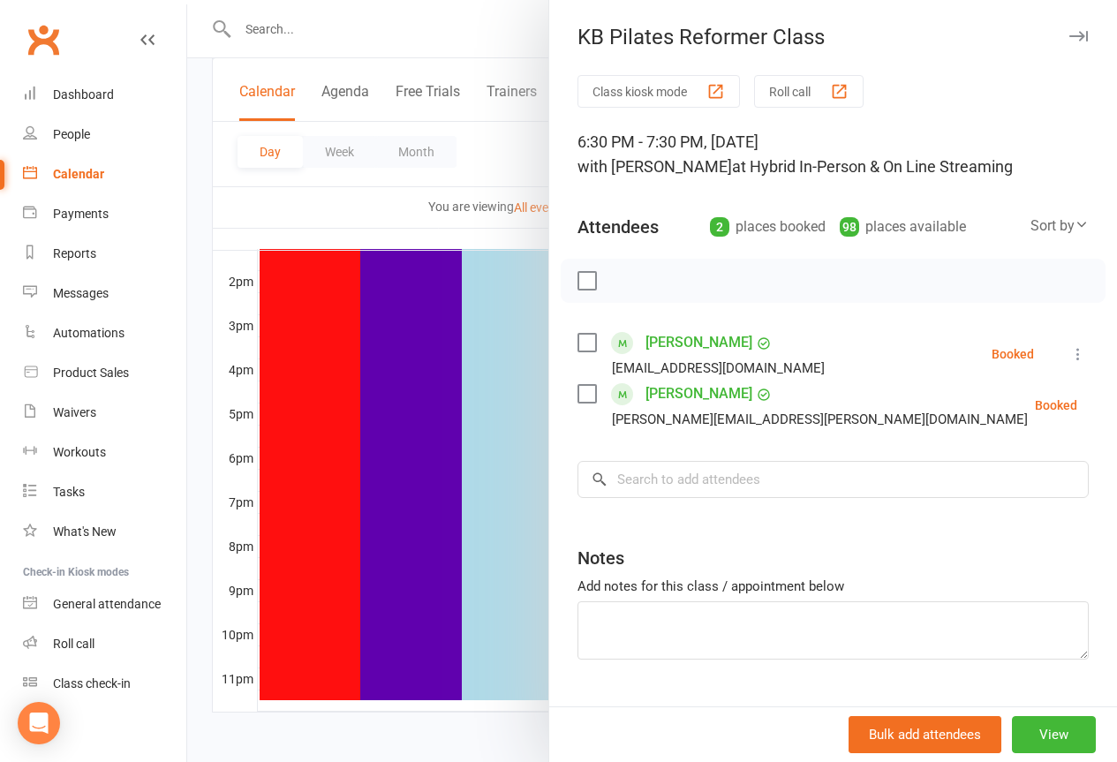
click at [1068, 26] on button "button" at bounding box center [1078, 36] width 21 height 21
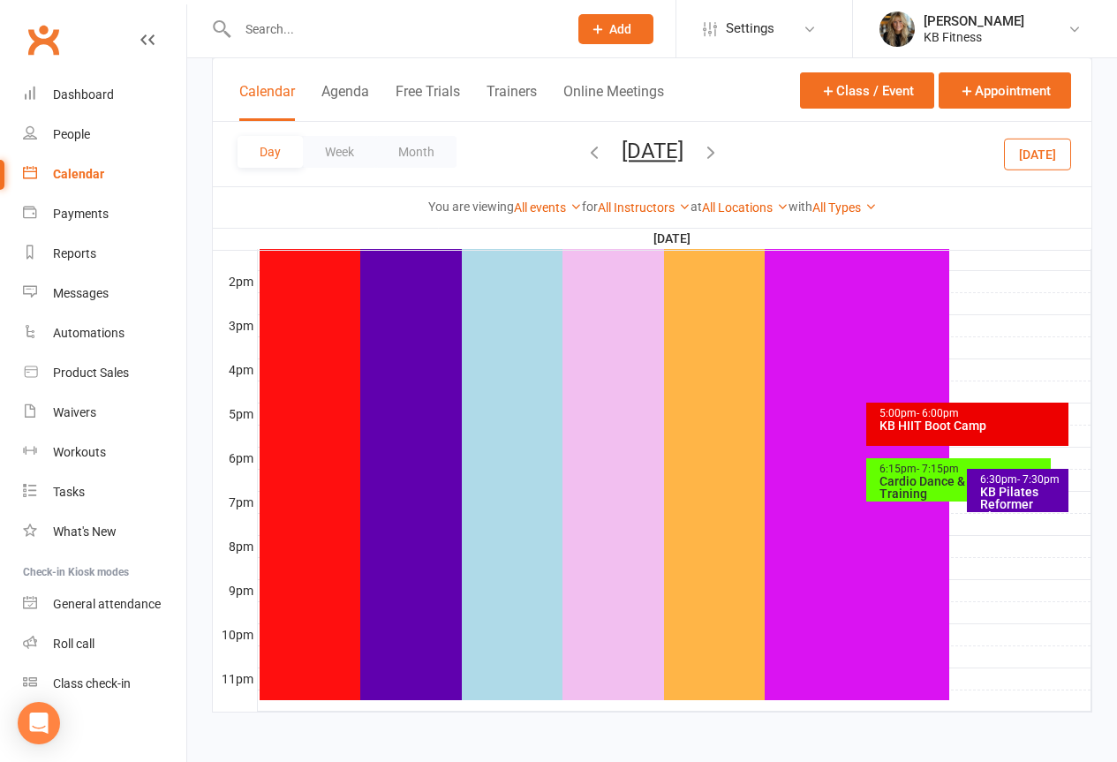
click at [585, 148] on icon "button" at bounding box center [594, 151] width 19 height 19
